Goal: Task Accomplishment & Management: Complete application form

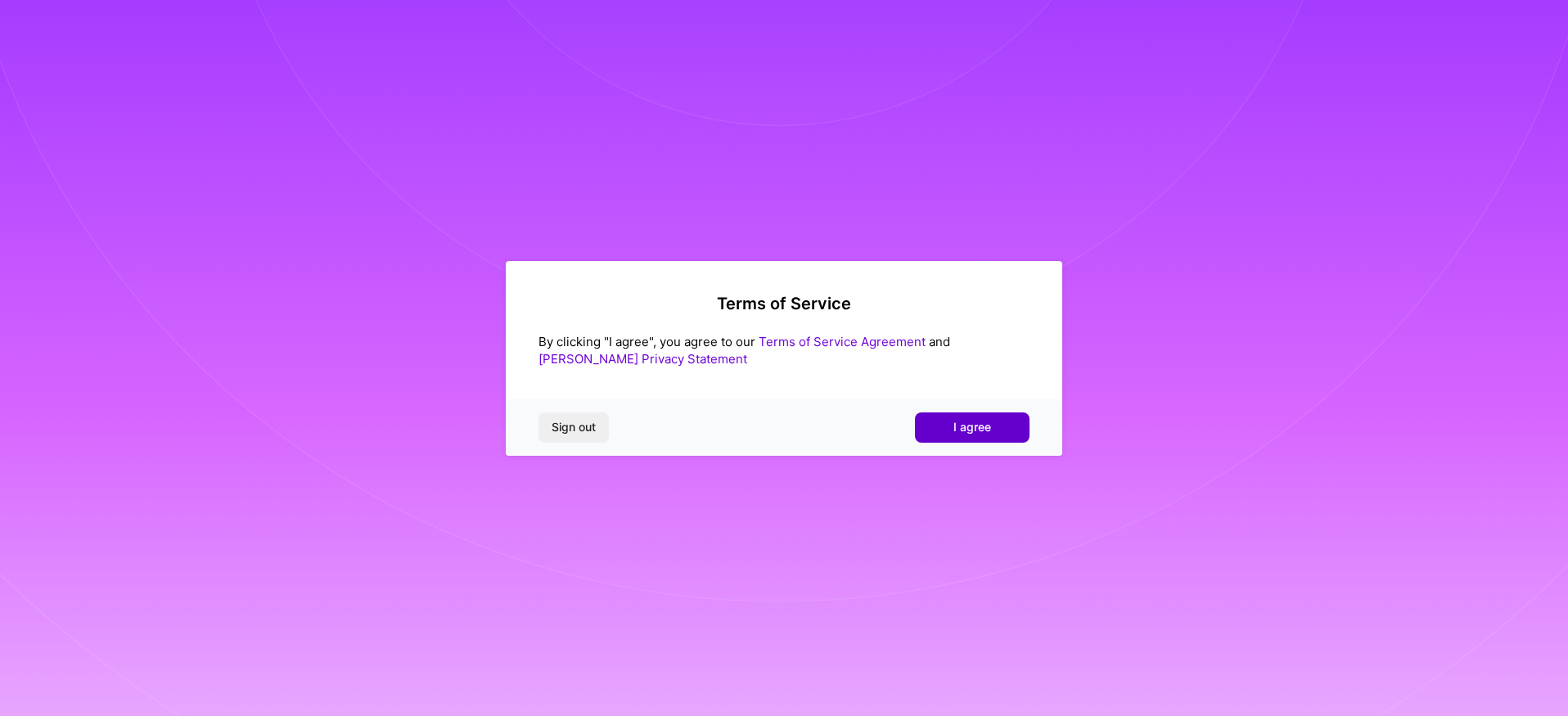
click at [973, 420] on span "I agree" at bounding box center [971, 427] width 38 height 16
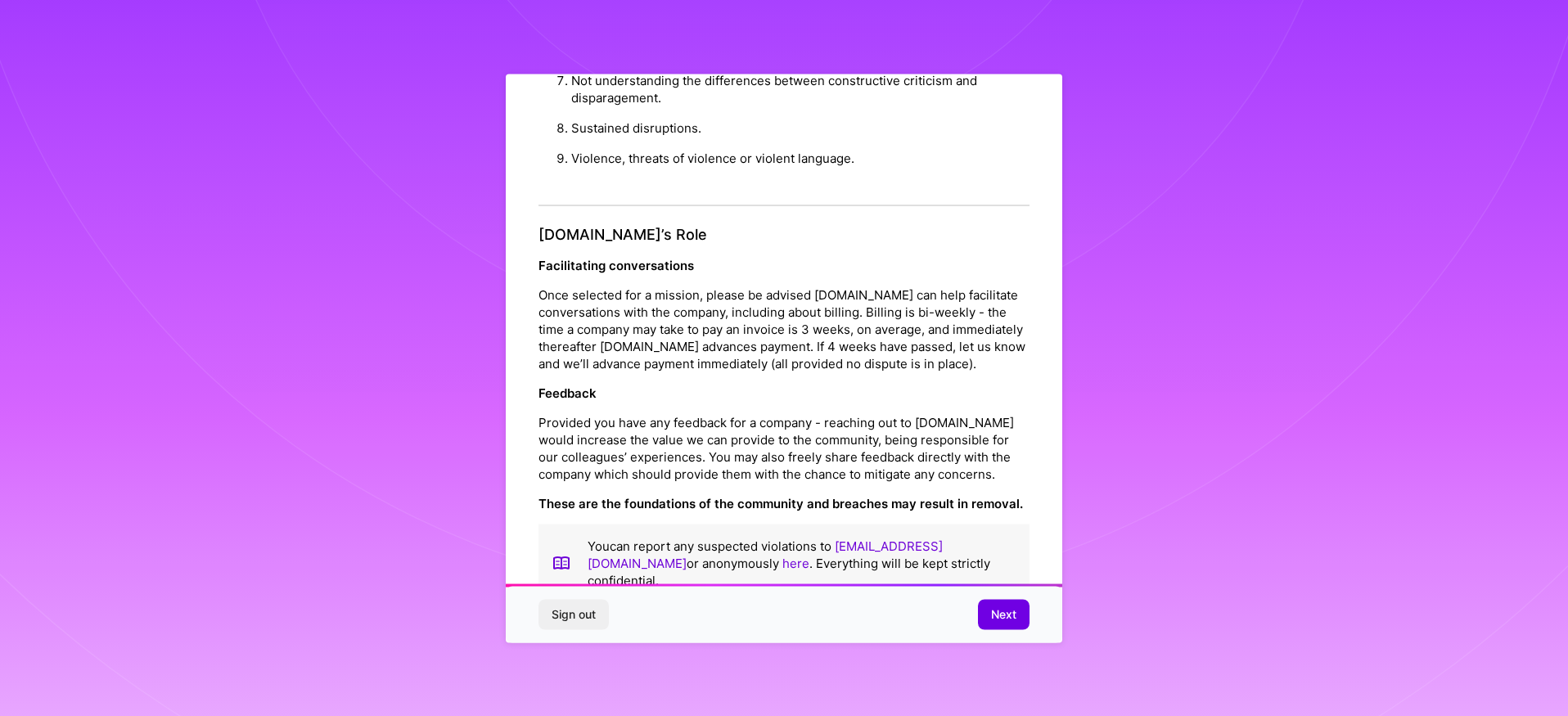
scroll to position [1683, 0]
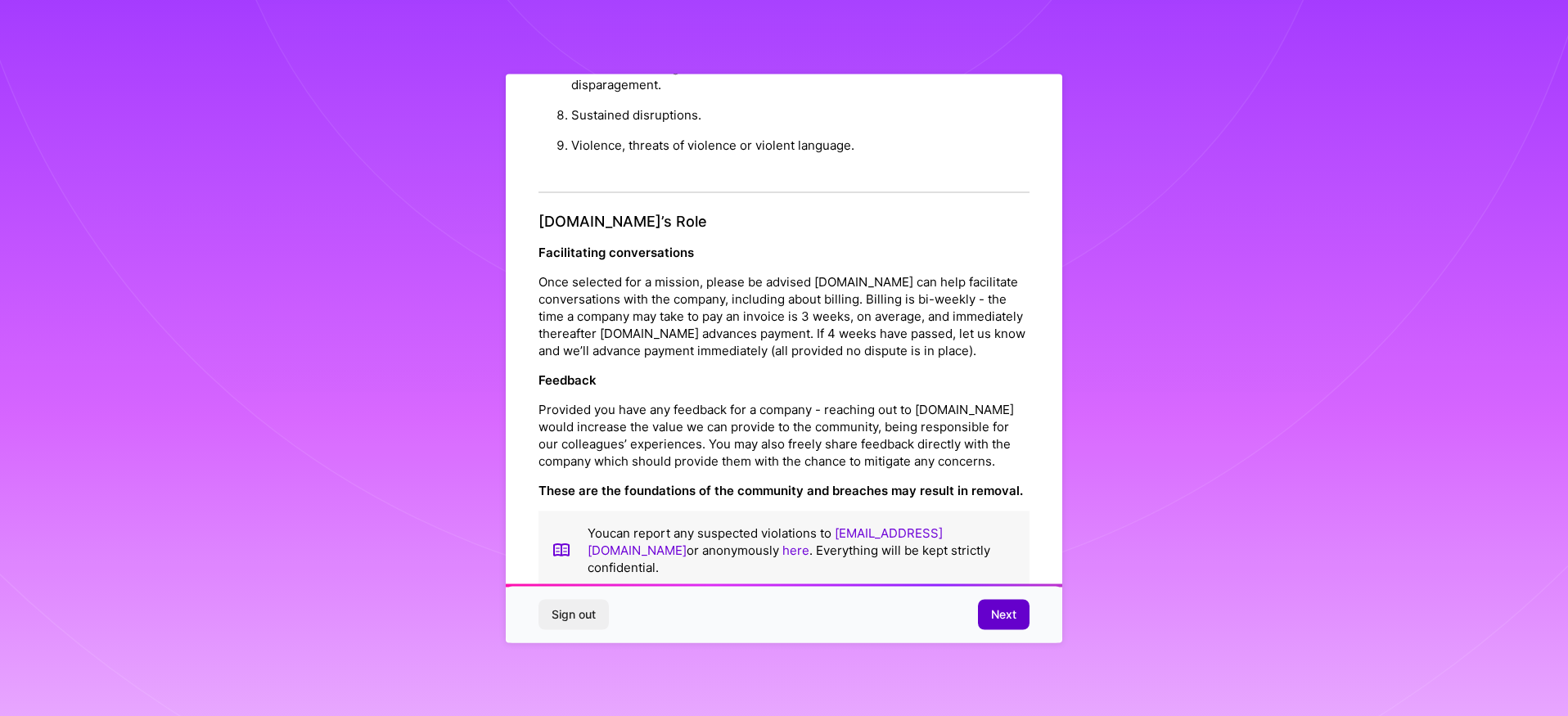
click at [1005, 606] on span "Next" at bounding box center [1004, 614] width 25 height 16
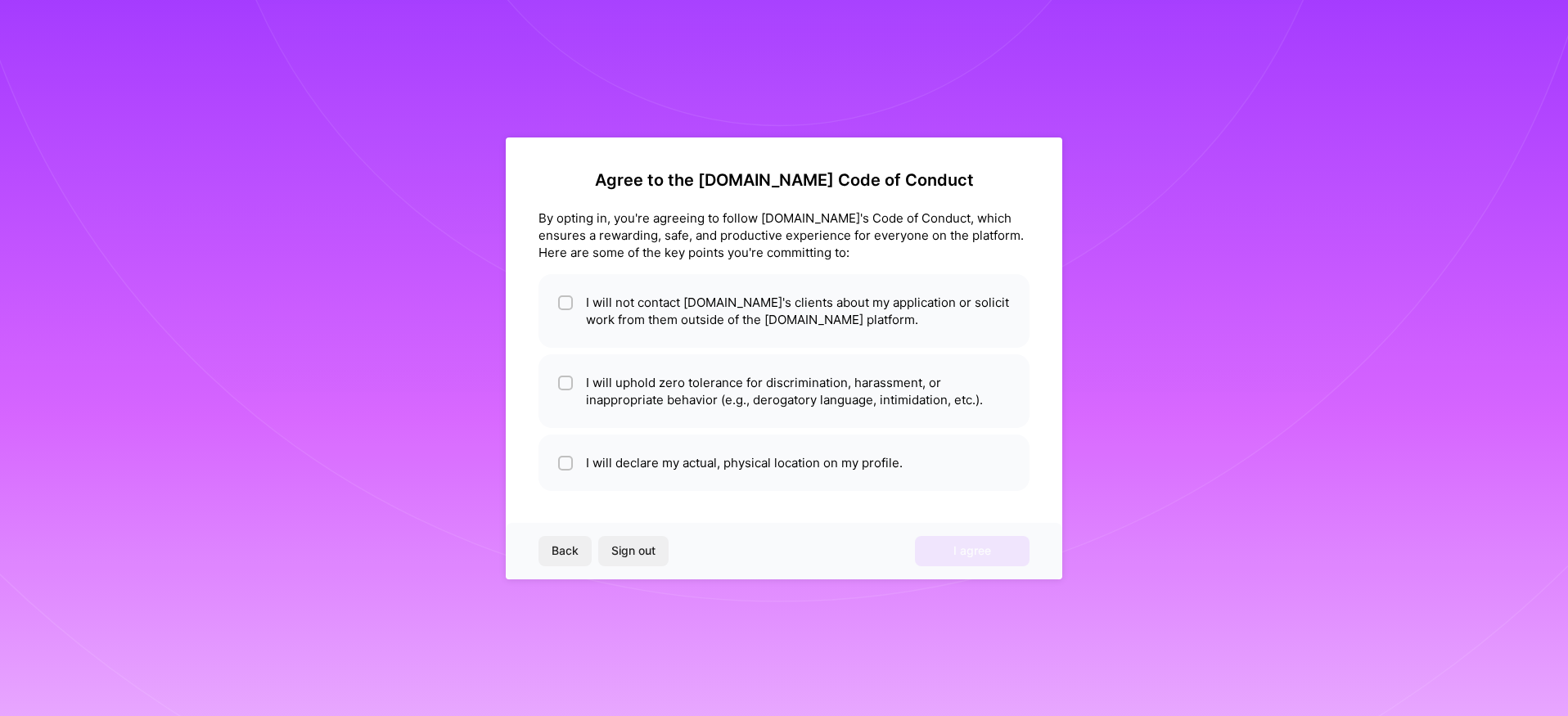
scroll to position [0, 0]
click at [569, 381] on input "checkbox" at bounding box center [568, 384] width 12 height 12
checkbox input "true"
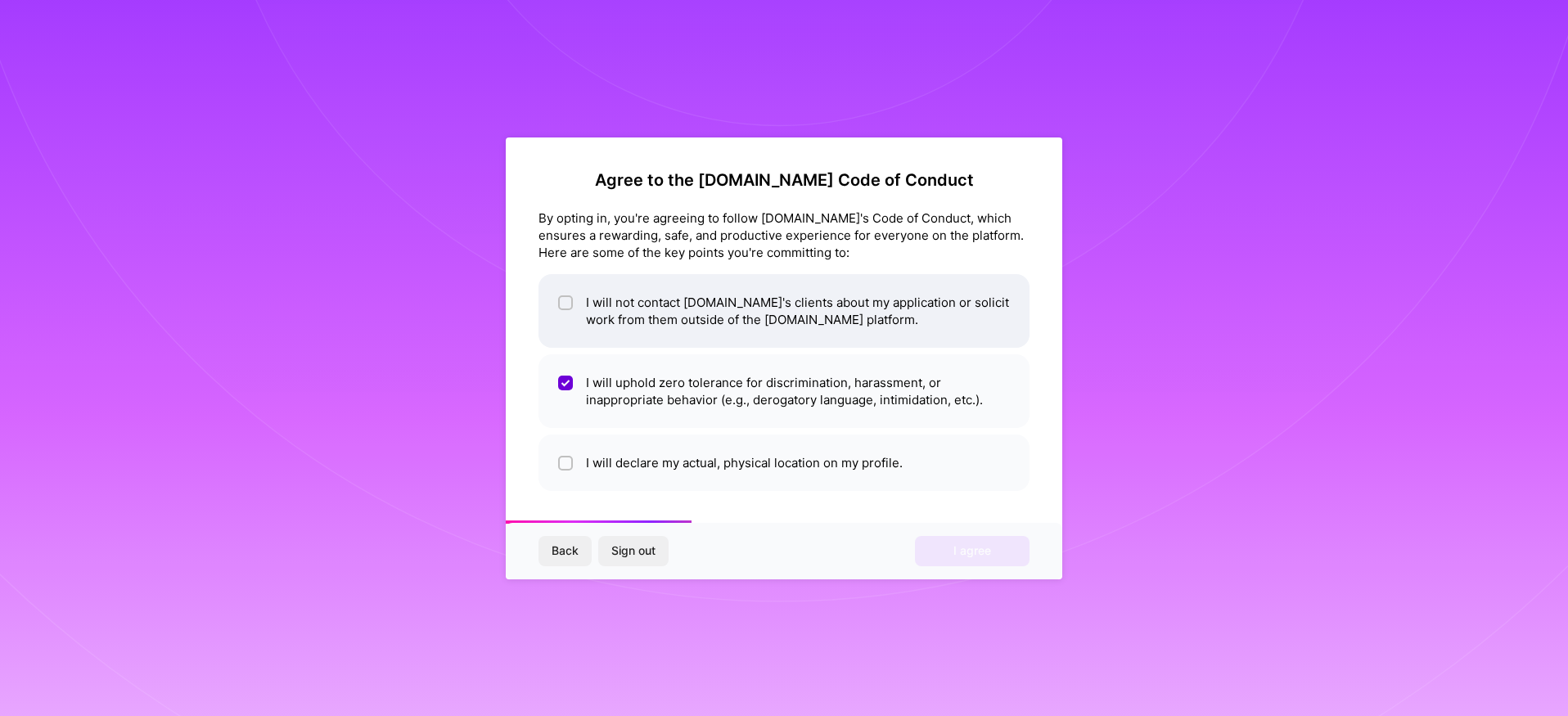
click at [568, 298] on input "checkbox" at bounding box center [568, 304] width 12 height 12
checkbox input "true"
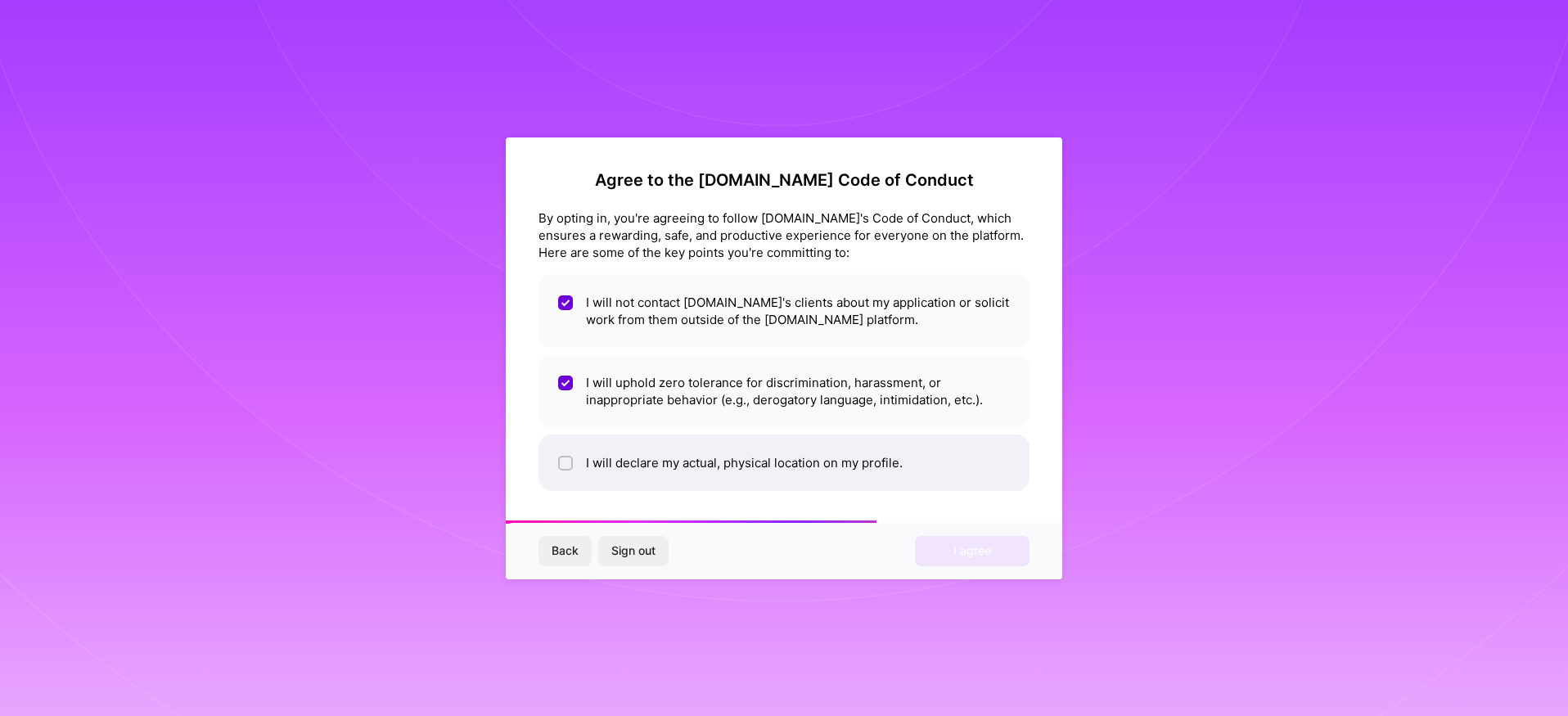
click at [569, 454] on span at bounding box center [565, 463] width 14 height 17
checkbox input "true"
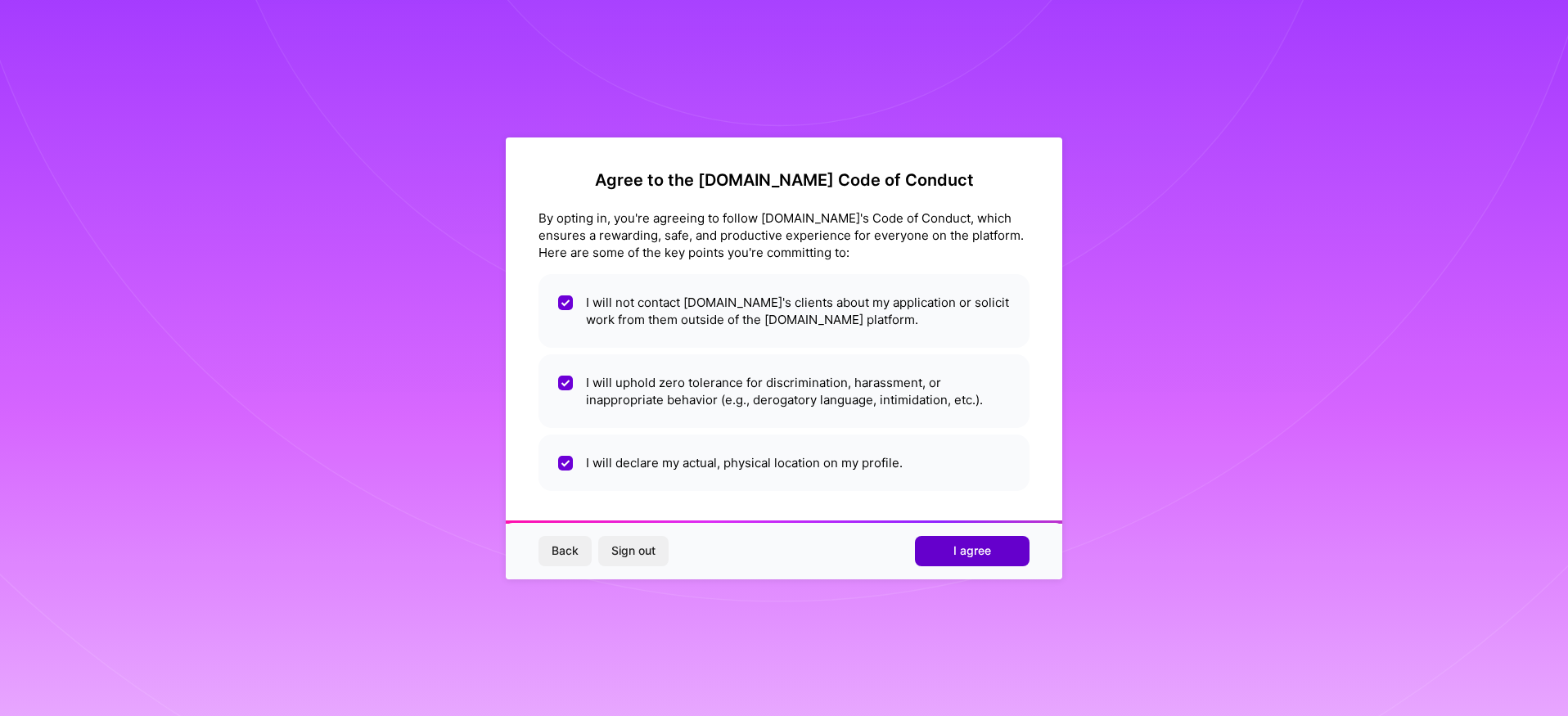
click at [1008, 544] on button "I agree" at bounding box center [972, 550] width 115 height 30
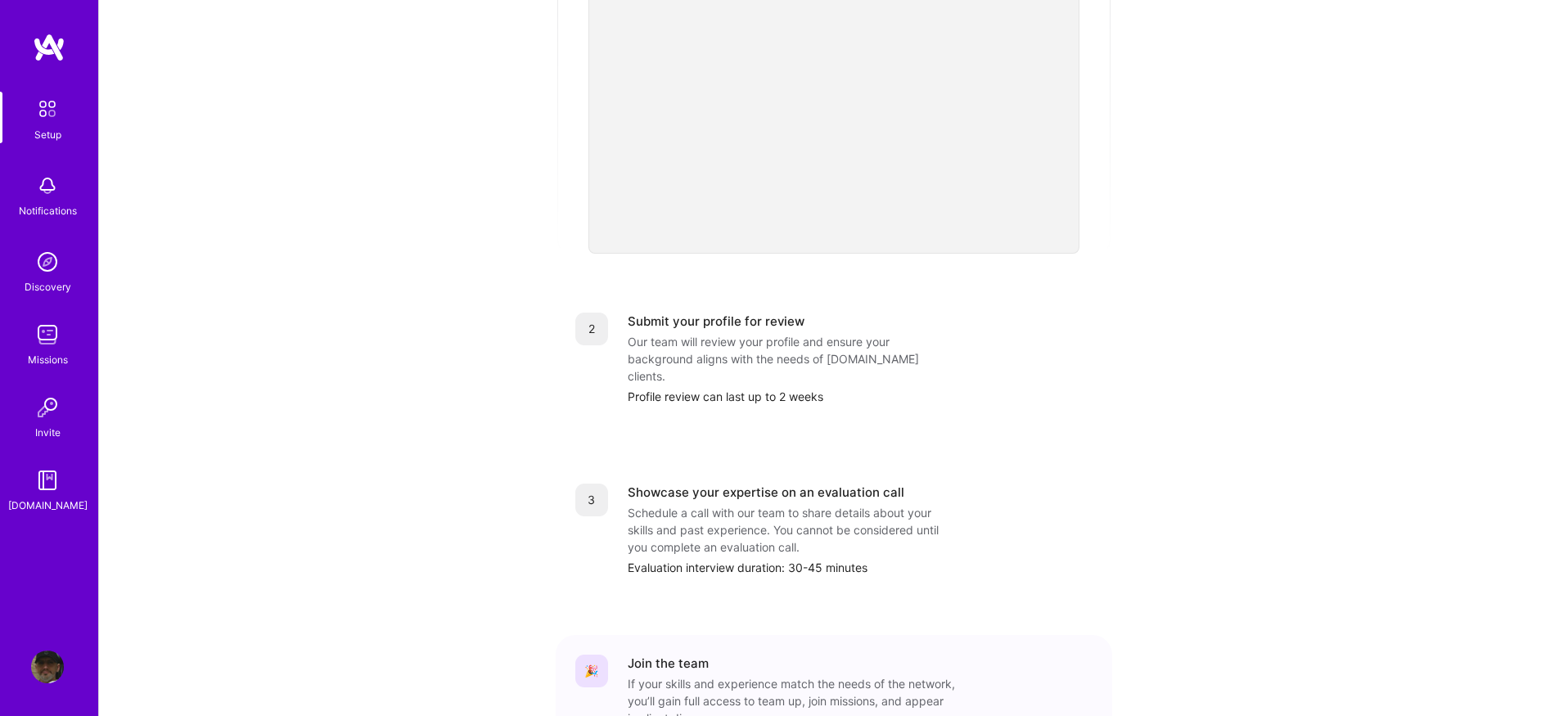
scroll to position [527, 0]
